Goal: Information Seeking & Learning: Learn about a topic

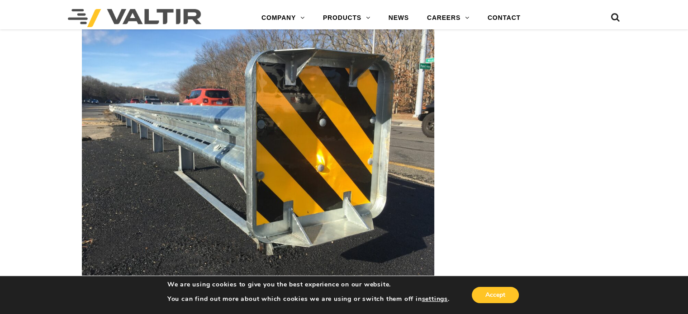
scroll to position [1194, 0]
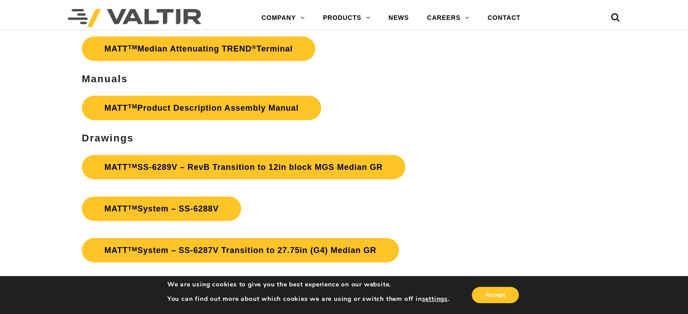
scroll to position [2914, 0]
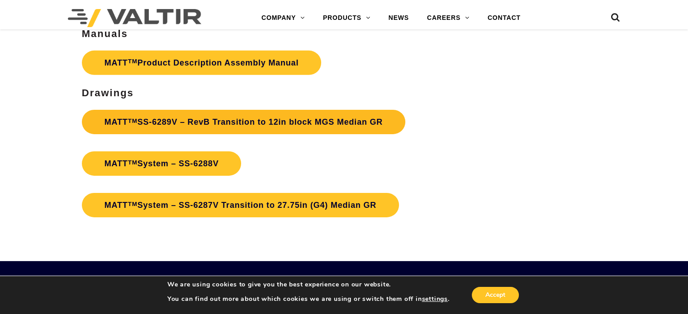
click at [196, 121] on link "MATT TM SS-6289V – RevB Transition to 12in block MGS Median GR" at bounding box center [243, 122] width 323 height 24
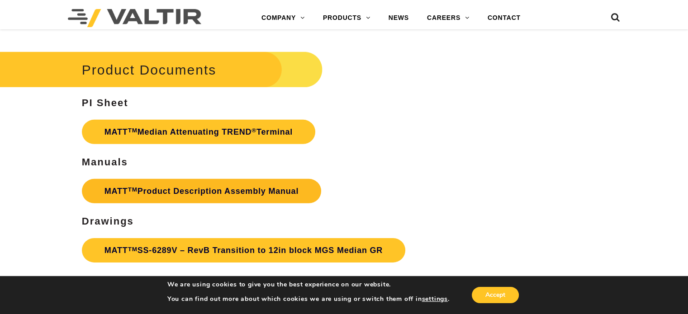
scroll to position [2770, 0]
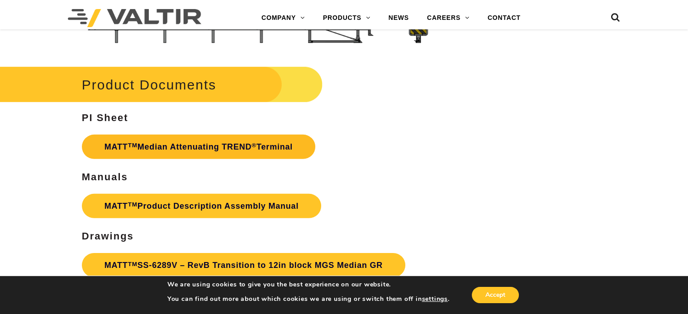
click at [154, 142] on link "MATT TM Median Attenuating TREND ® Terminal" at bounding box center [198, 147] width 233 height 24
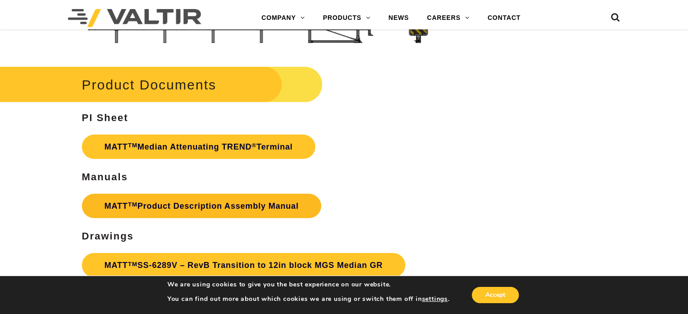
click at [145, 202] on link "MATT TM Product Description Assembly Manual" at bounding box center [201, 206] width 239 height 24
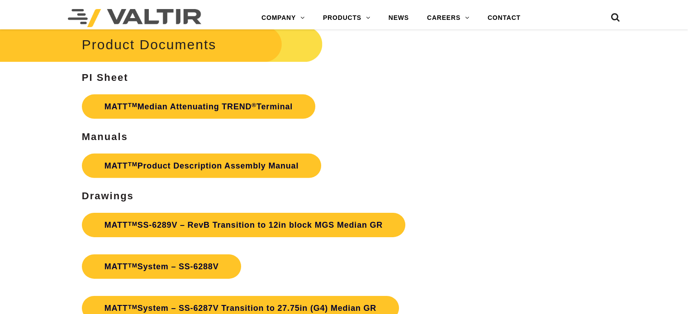
scroll to position [2770, 0]
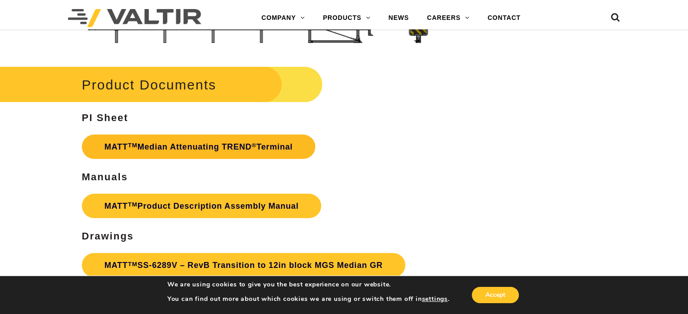
click at [179, 154] on link "MATT TM Median Attenuating TREND ® Terminal" at bounding box center [198, 147] width 233 height 24
